Goal: Check status: Check status

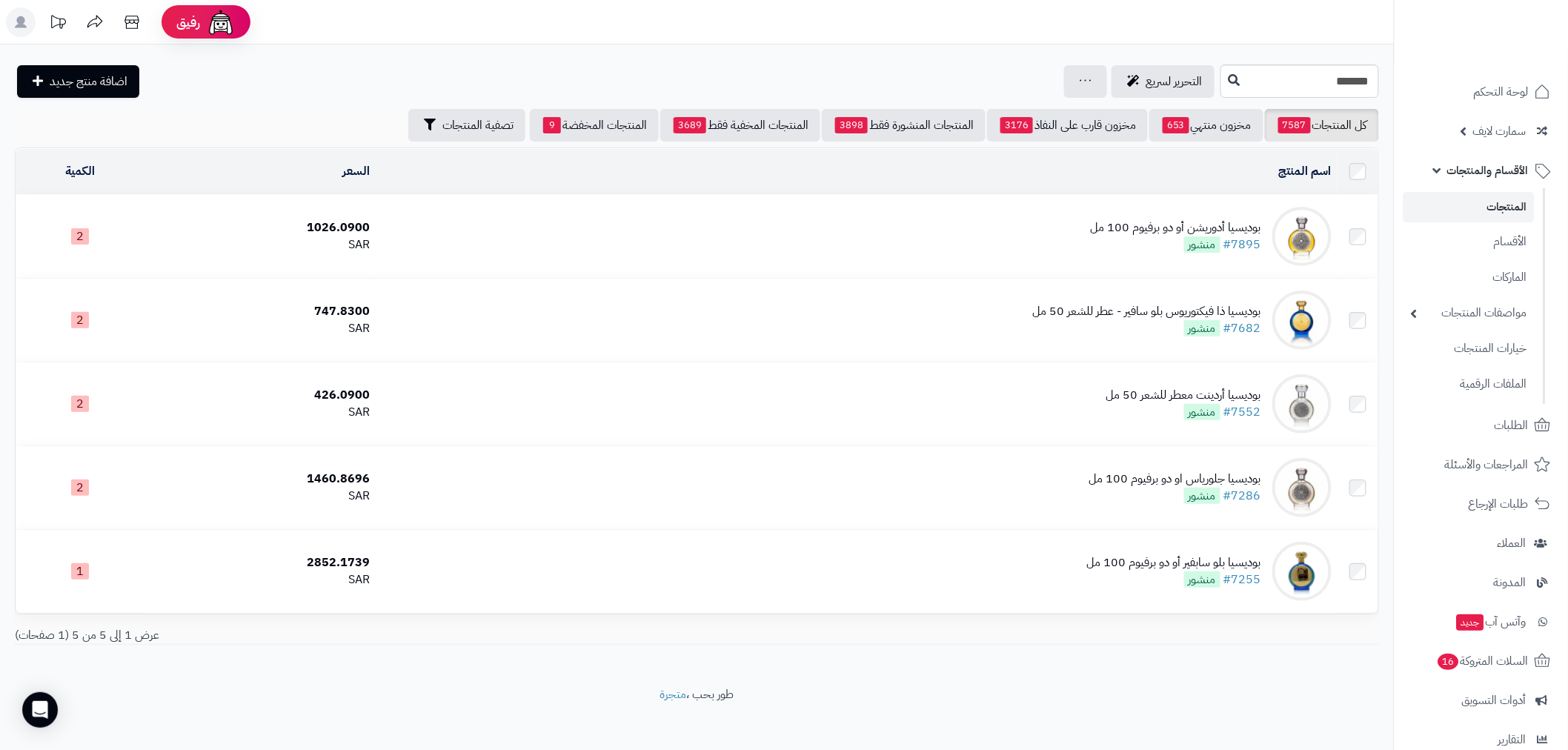
drag, startPoint x: 0, startPoint y: 0, endPoint x: 1481, endPoint y: 176, distance: 1491.4
click at [1481, 176] on span "الأقسام والمنتجات" at bounding box center [1488, 170] width 82 height 21
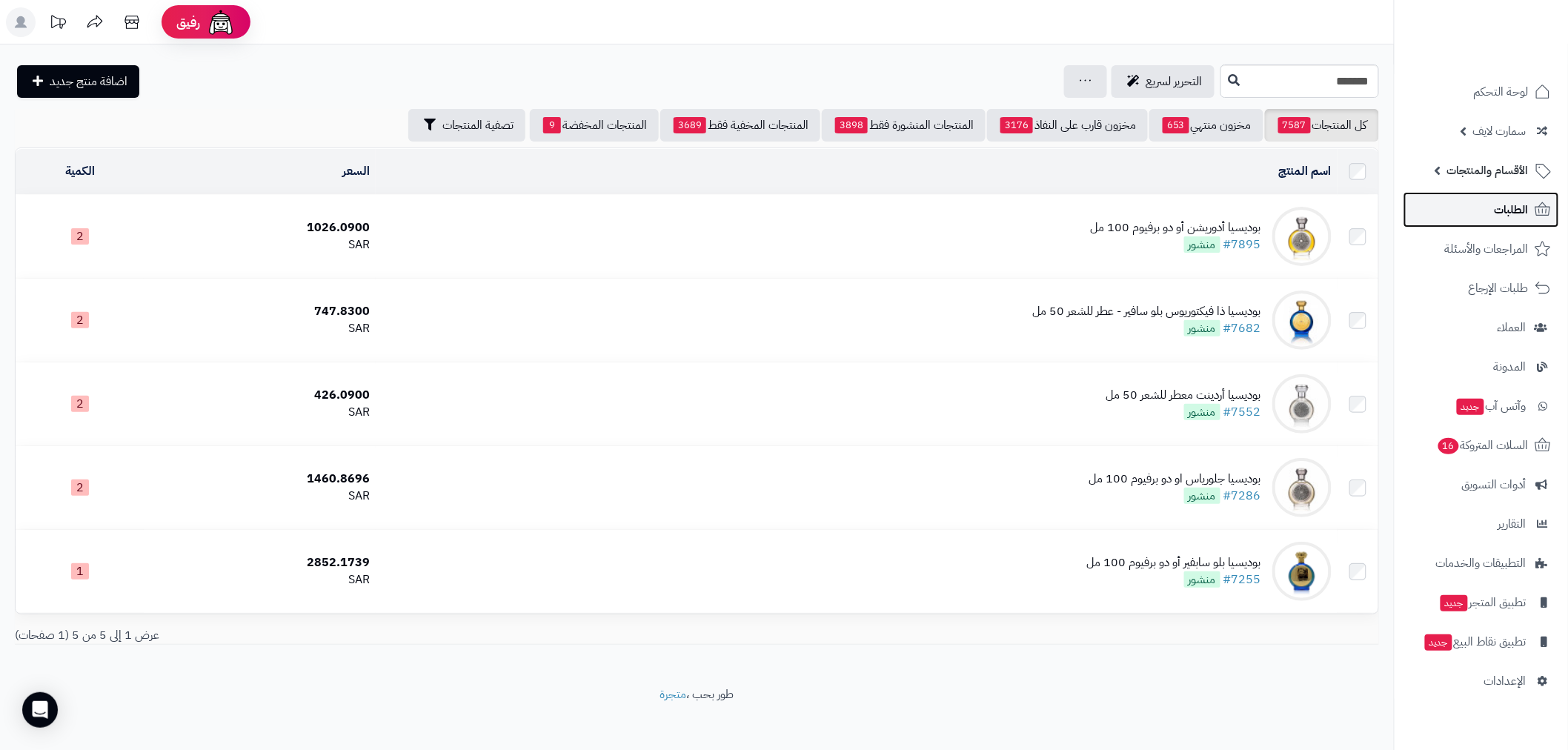
click at [1482, 213] on link "الطلبات" at bounding box center [1481, 210] width 155 height 36
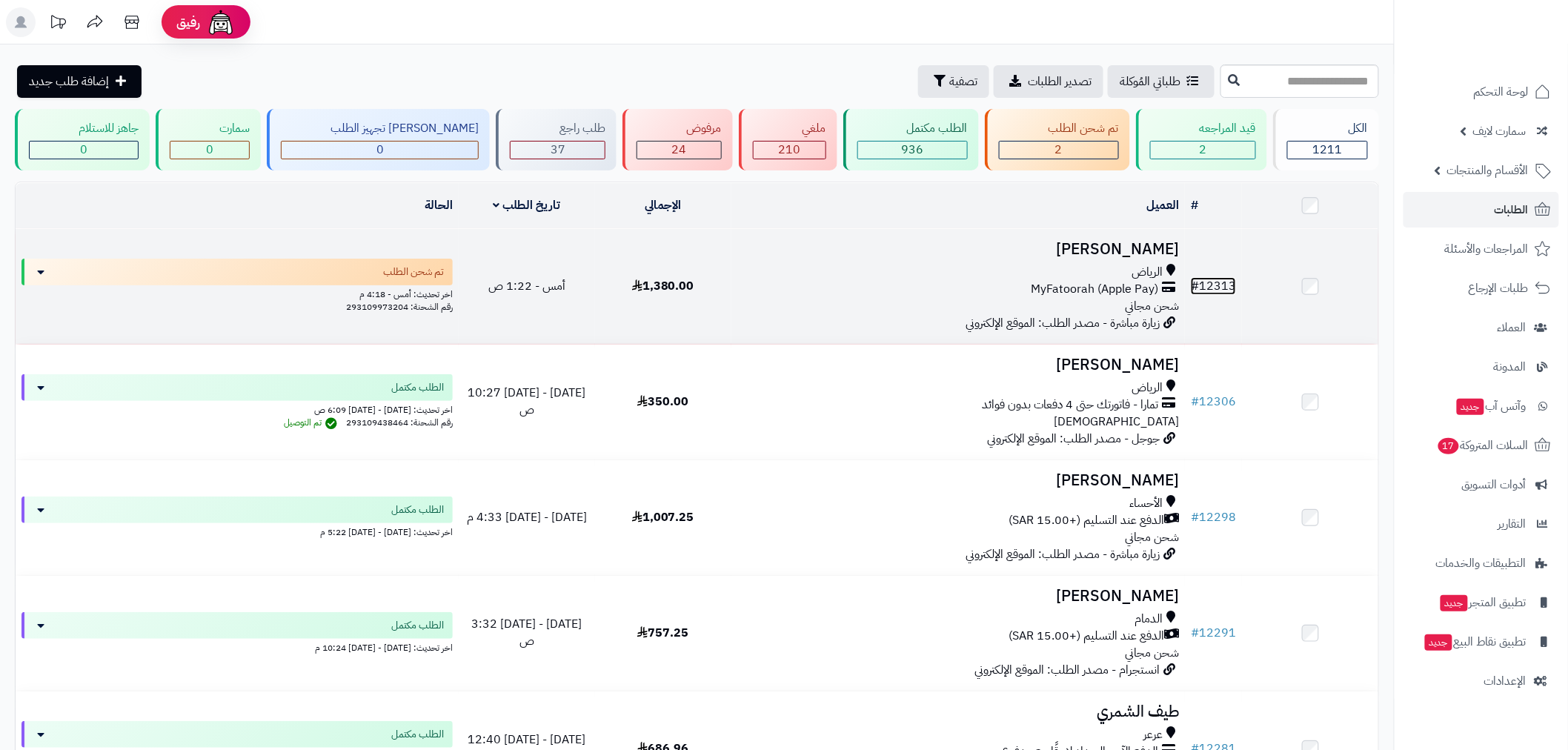
click at [1196, 282] on span "#" at bounding box center [1195, 285] width 8 height 18
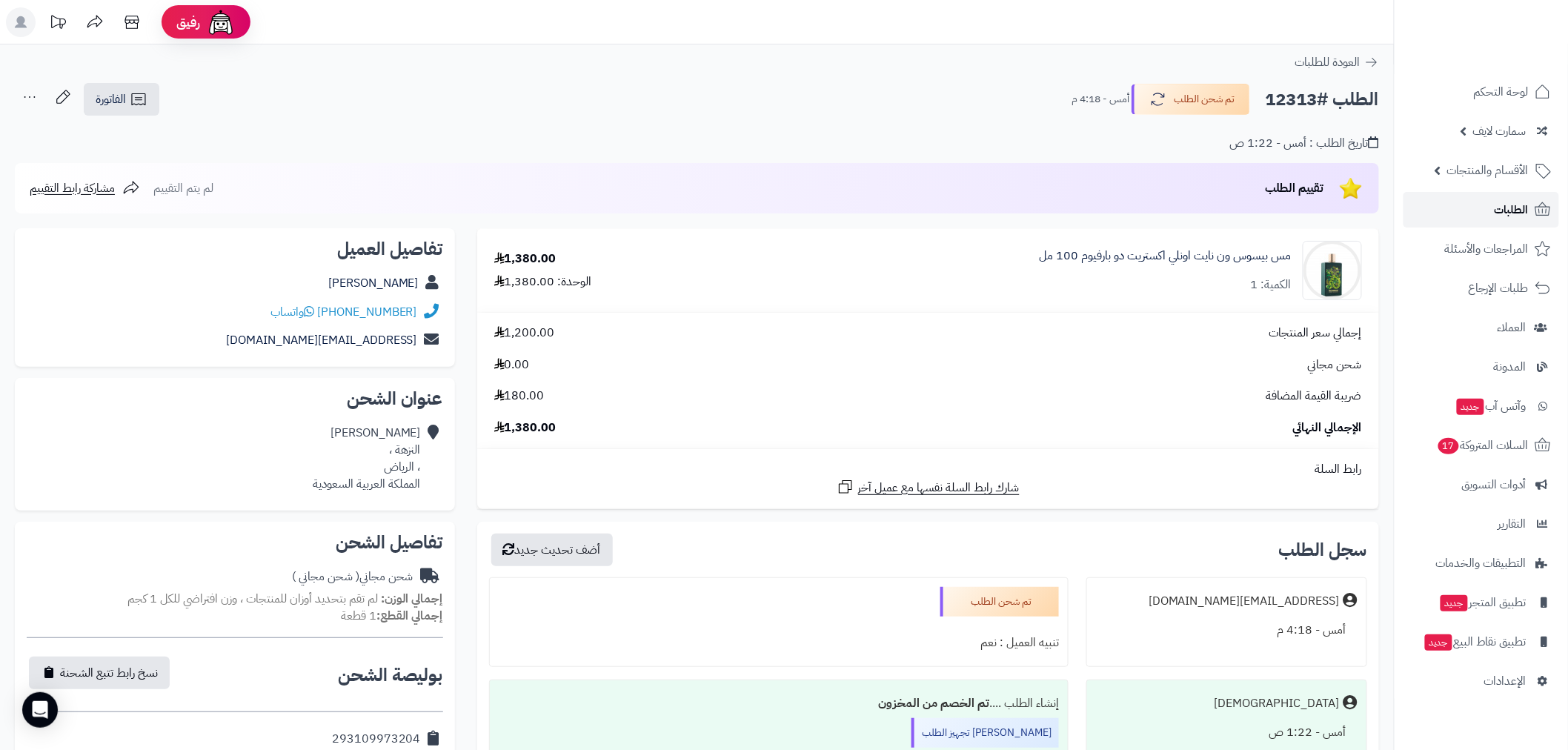
click at [1519, 204] on span "الطلبات" at bounding box center [1511, 210] width 34 height 21
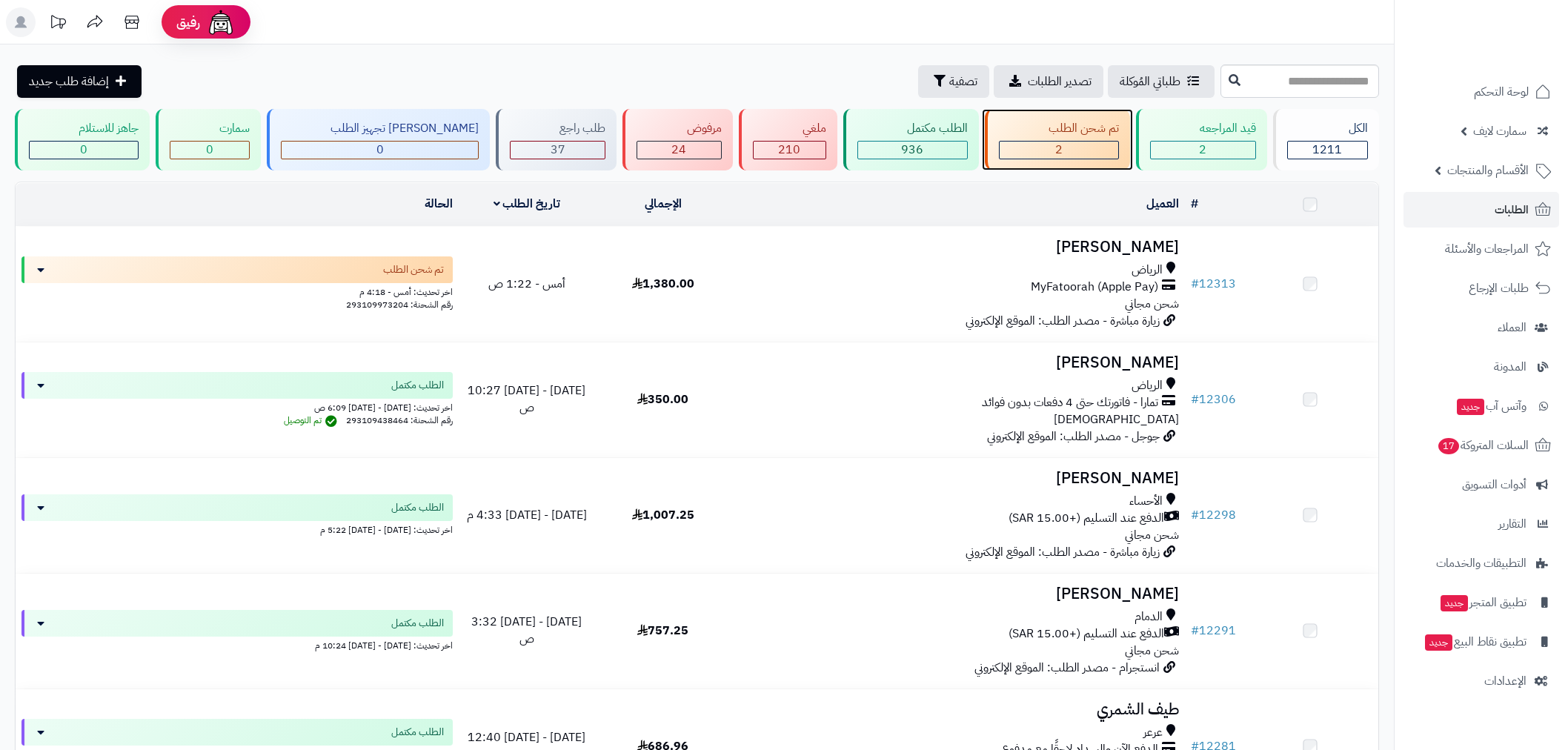
drag, startPoint x: 0, startPoint y: 0, endPoint x: 1046, endPoint y: 134, distance: 1054.5
click at [1046, 134] on div "تم شحن الطلب" at bounding box center [1059, 129] width 120 height 17
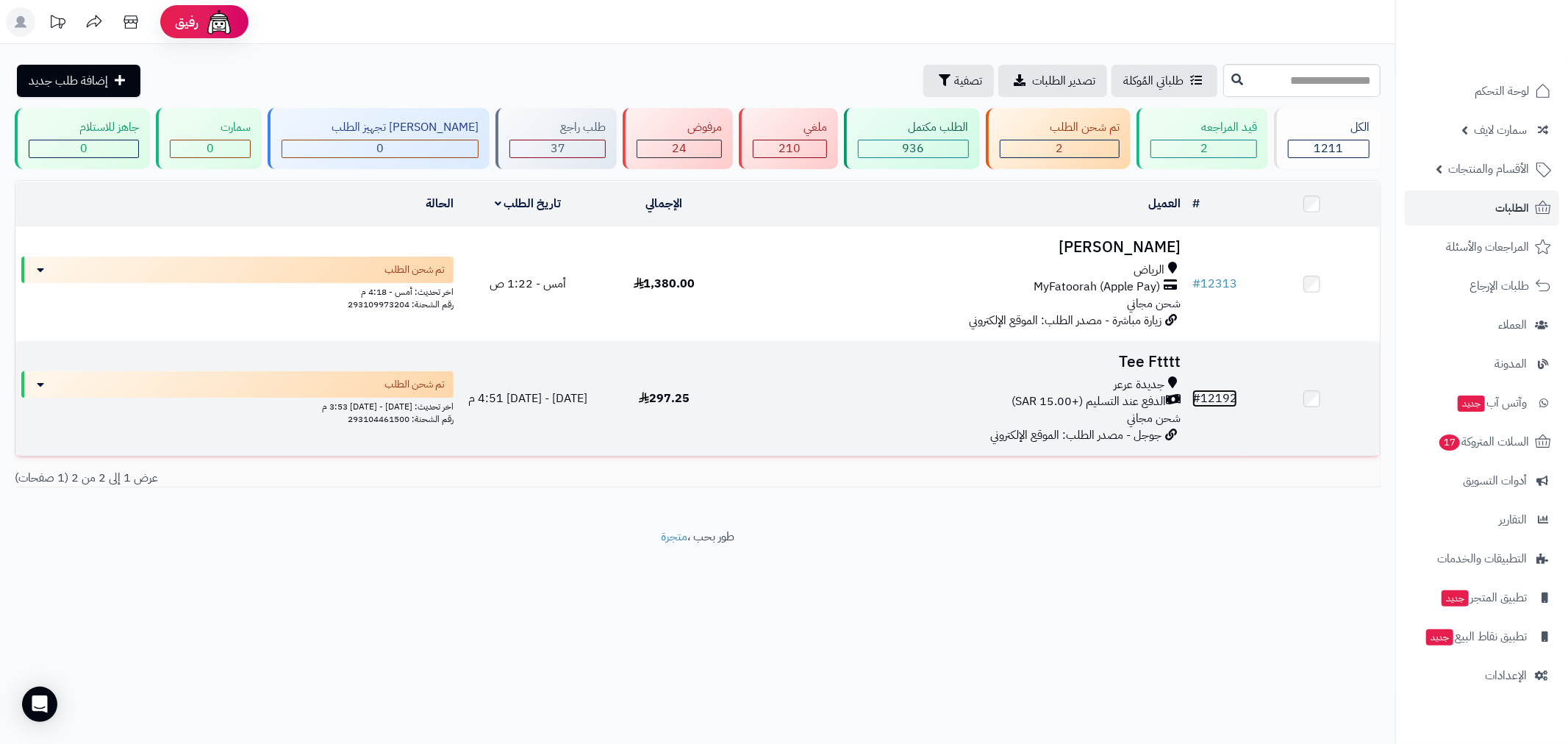
click at [1214, 398] on link "# 12192" at bounding box center [1214, 398] width 45 height 17
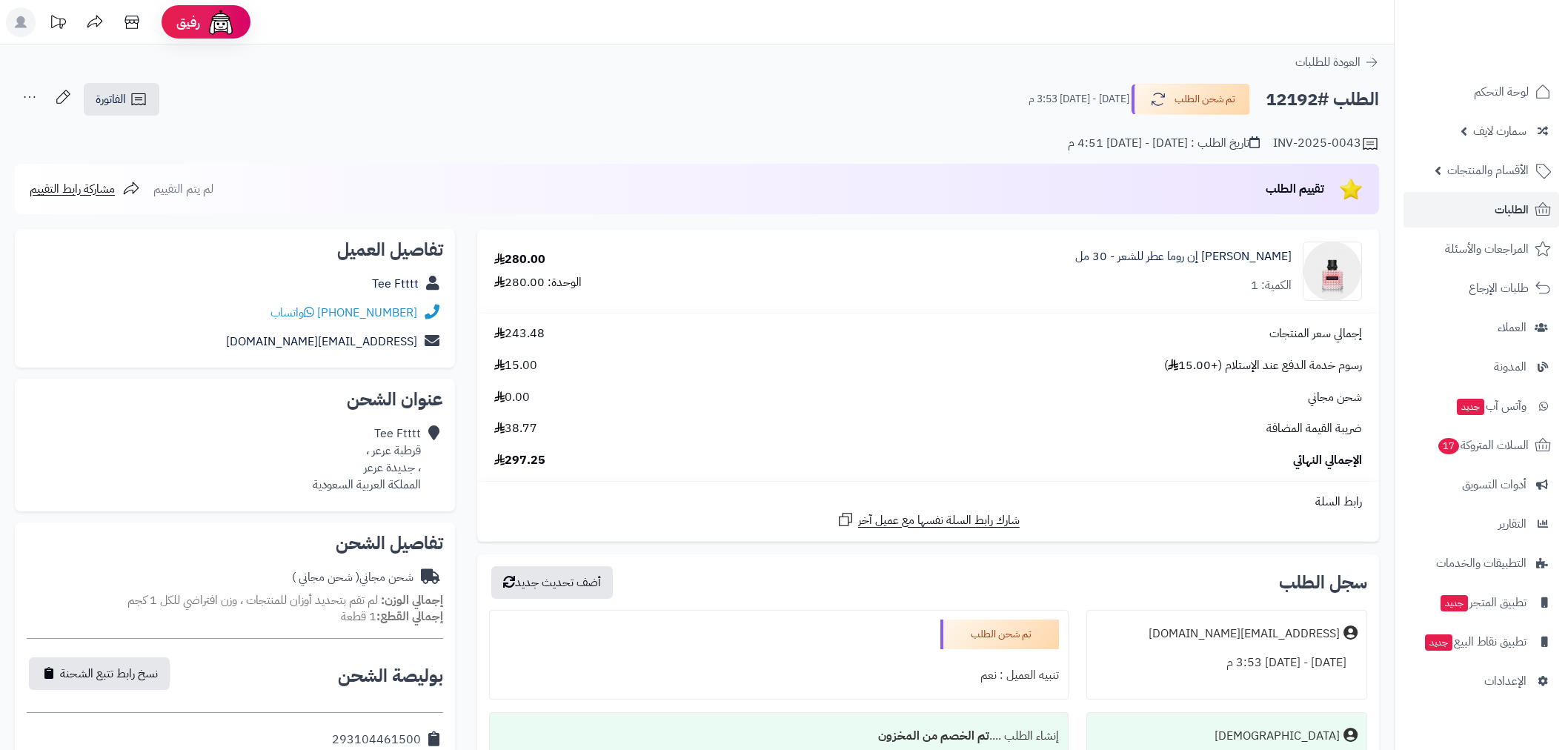
scroll to position [576, 0]
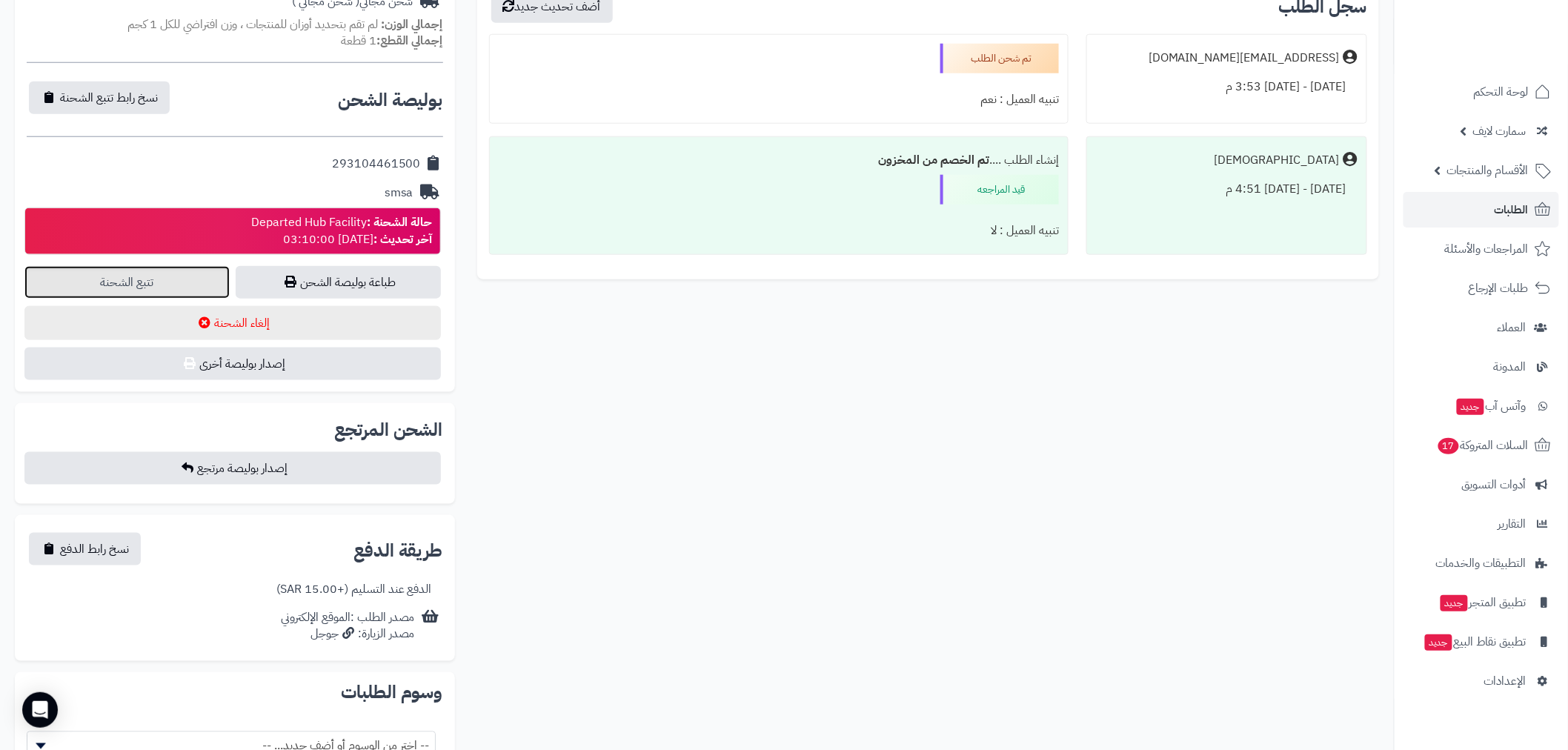
click at [120, 284] on link "تتبع الشحنة" at bounding box center [127, 282] width 205 height 33
